Goal: Task Accomplishment & Management: Use online tool/utility

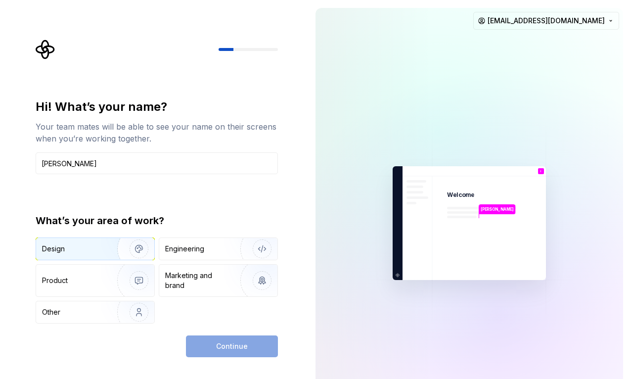
type input "[PERSON_NAME]"
click at [65, 252] on div "Design" at bounding box center [73, 249] width 62 height 10
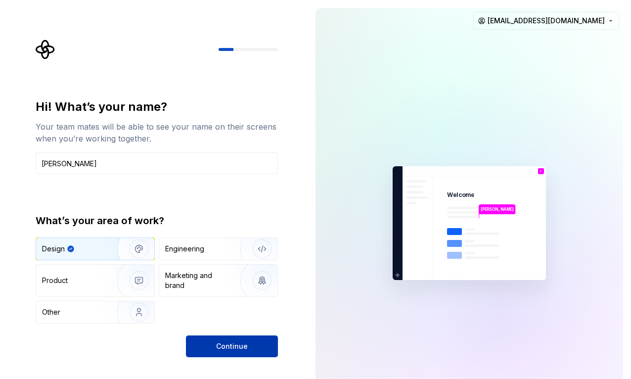
click at [229, 341] on span "Continue" at bounding box center [232, 346] width 32 height 10
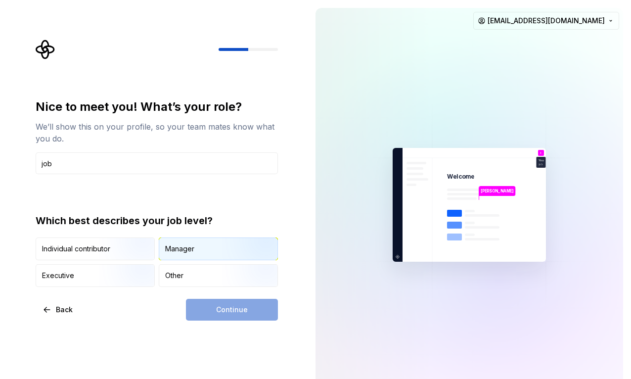
type input "job"
click at [180, 251] on div "Manager" at bounding box center [179, 249] width 29 height 10
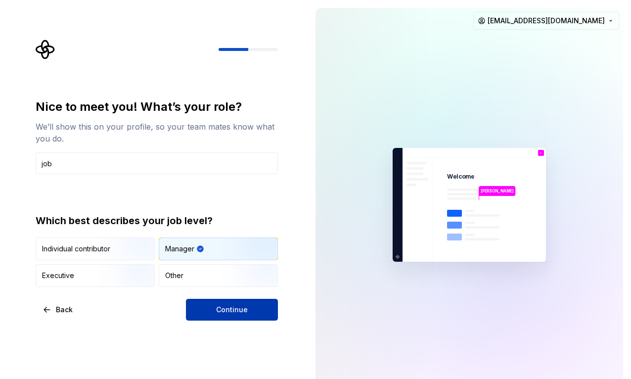
click at [220, 309] on span "Continue" at bounding box center [232, 310] width 32 height 10
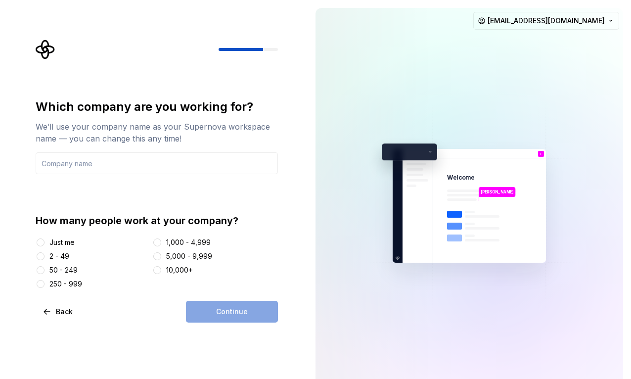
click at [61, 256] on div "2 - 49" at bounding box center [59, 256] width 20 height 10
click at [45, 256] on button "2 - 49" at bounding box center [41, 256] width 8 height 8
click at [115, 168] on input "text" at bounding box center [157, 163] width 242 height 22
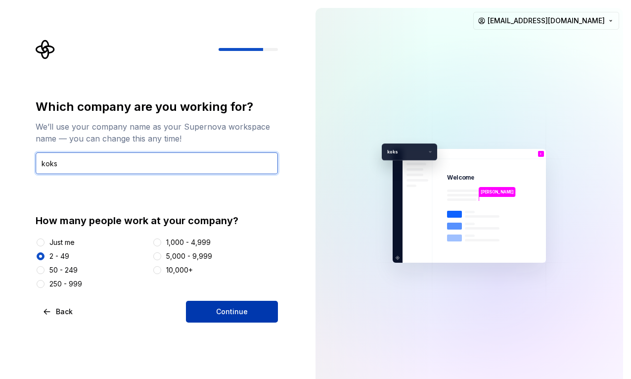
type input "koks"
click at [215, 309] on button "Continue" at bounding box center [232, 312] width 92 height 22
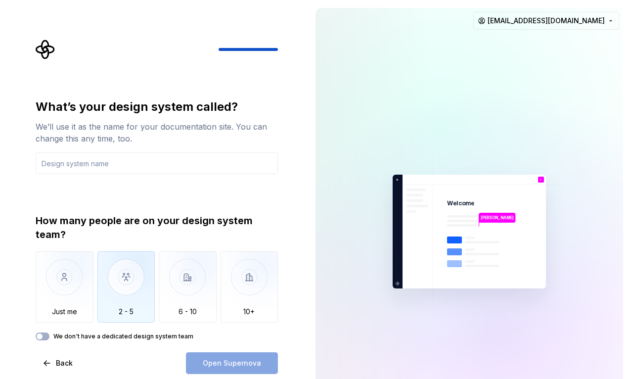
click at [130, 285] on img "button" at bounding box center [126, 284] width 58 height 66
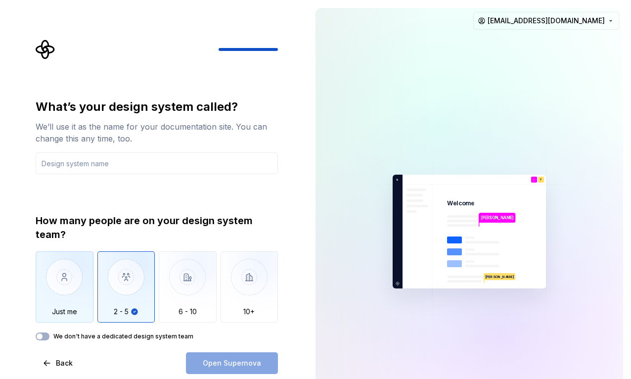
click at [77, 281] on img "button" at bounding box center [65, 284] width 58 height 66
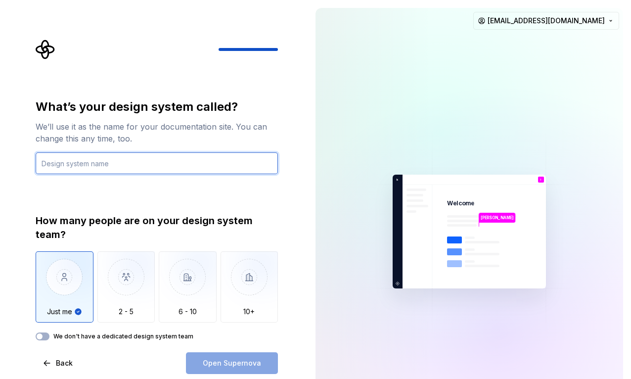
click at [126, 162] on input "text" at bounding box center [157, 163] width 242 height 22
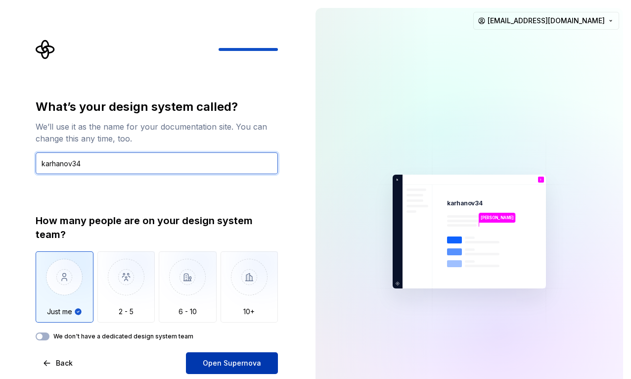
type input "karhanov34"
click at [227, 352] on button "Open Supernova" at bounding box center [232, 363] width 92 height 22
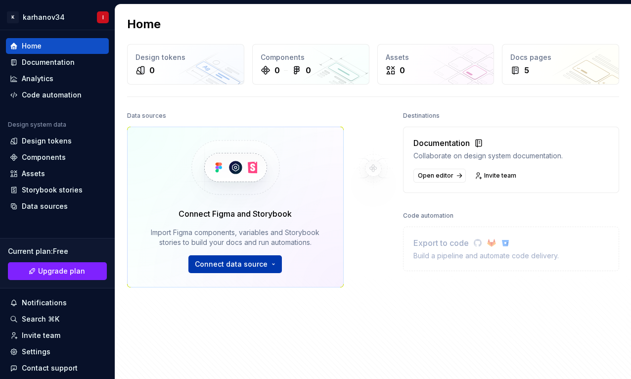
click at [228, 265] on html "[DOMAIN_NAME] dialog._tips You are trying to dialog. Token to Unknown address Y…" at bounding box center [315, 189] width 631 height 379
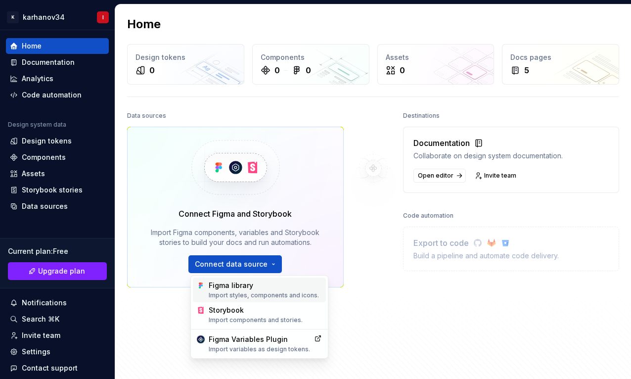
click at [225, 288] on div "Figma library Import styles, components and icons." at bounding box center [265, 290] width 113 height 19
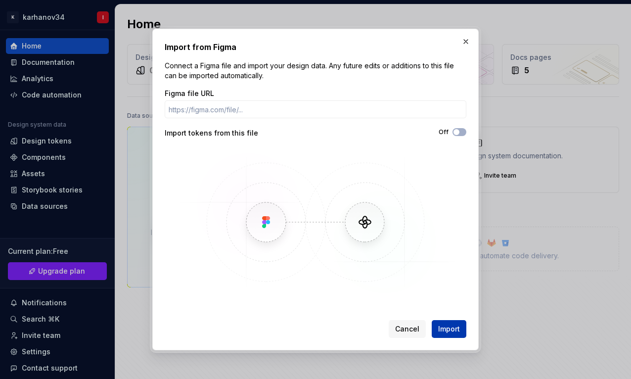
click at [446, 325] on span "Import" at bounding box center [449, 329] width 22 height 10
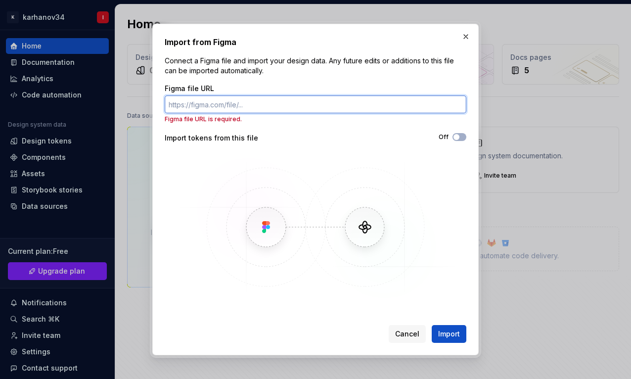
click at [258, 103] on input "Figma file URL" at bounding box center [316, 105] width 302 height 18
paste input "[URL][DOMAIN_NAME][DATE][DATE]"
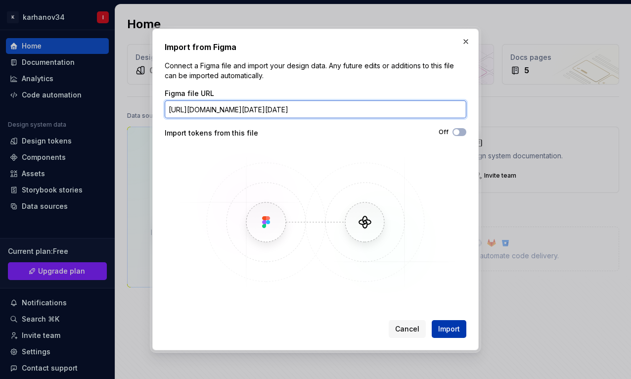
type input "[URL][DOMAIN_NAME][DATE][DATE]"
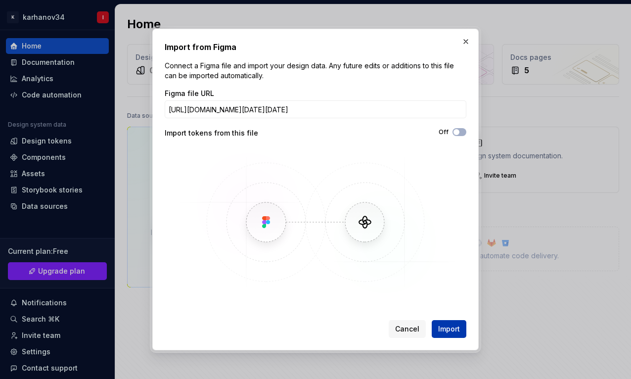
scroll to position [0, 0]
click at [443, 326] on span "Import" at bounding box center [449, 329] width 22 height 10
